Goal: Task Accomplishment & Management: Manage account settings

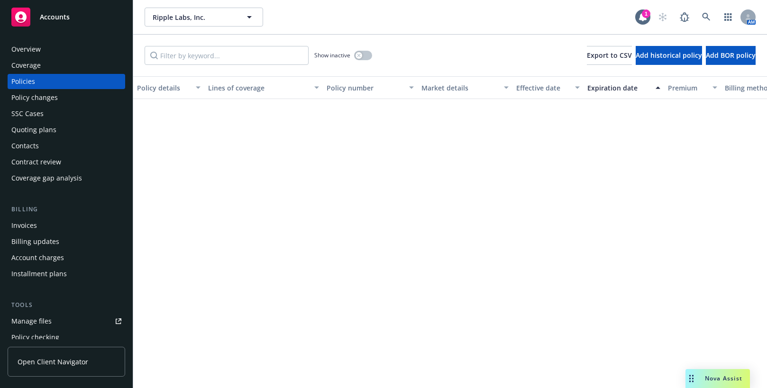
scroll to position [1516, 0]
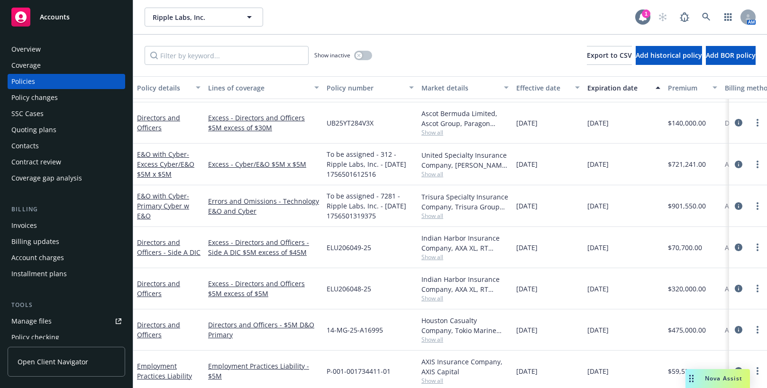
click at [644, 13] on div "1" at bounding box center [646, 13] width 9 height 9
click at [23, 225] on div "Invoices" at bounding box center [24, 225] width 26 height 15
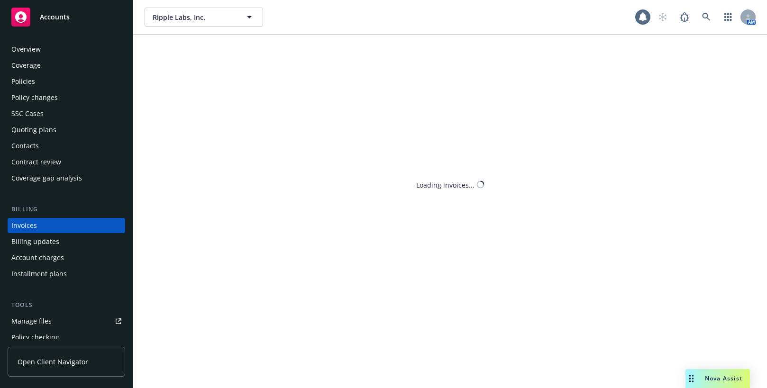
scroll to position [17, 0]
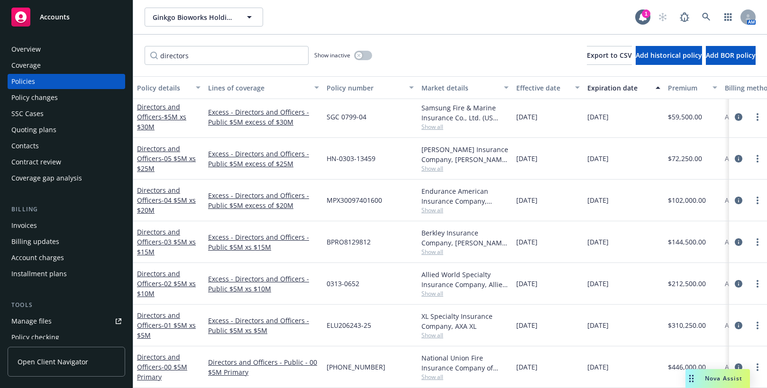
scroll to position [165, 0]
click at [756, 366] on circle "more" at bounding box center [757, 367] width 2 height 2
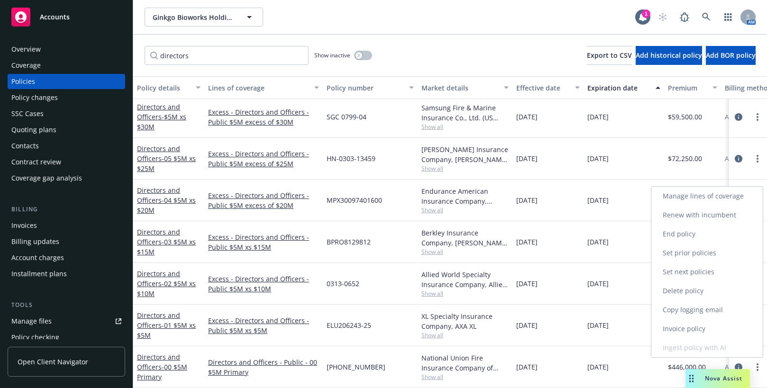
click at [719, 195] on link "Manage lines of coverage" at bounding box center [706, 196] width 111 height 19
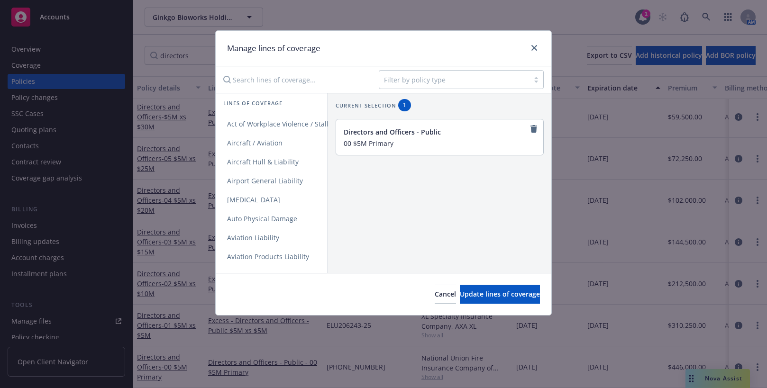
click at [352, 143] on input "00 $5M Primary" at bounding box center [439, 143] width 190 height 9
type input "$5M Primary"
click at [493, 291] on span "Update lines of coverage" at bounding box center [500, 294] width 80 height 9
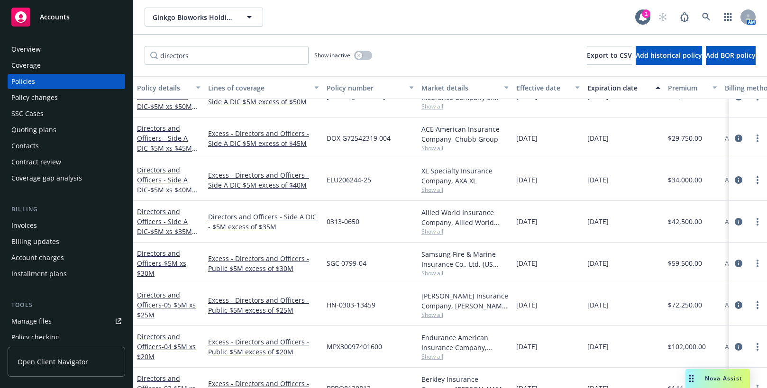
scroll to position [0, 0]
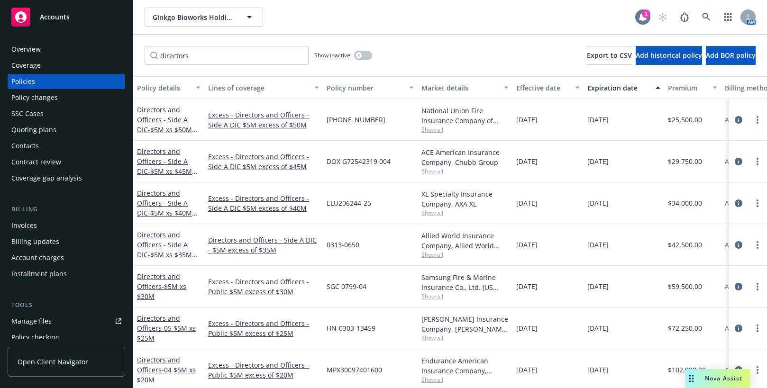
click at [646, 14] on div "1" at bounding box center [646, 13] width 9 height 9
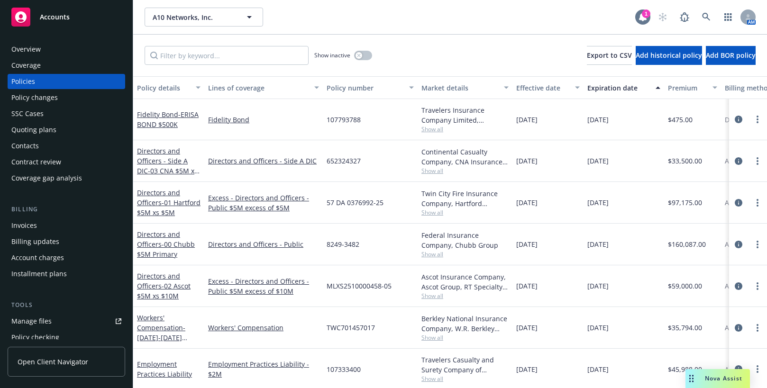
click at [645, 15] on div "1" at bounding box center [646, 13] width 9 height 9
